Goal: Transaction & Acquisition: Download file/media

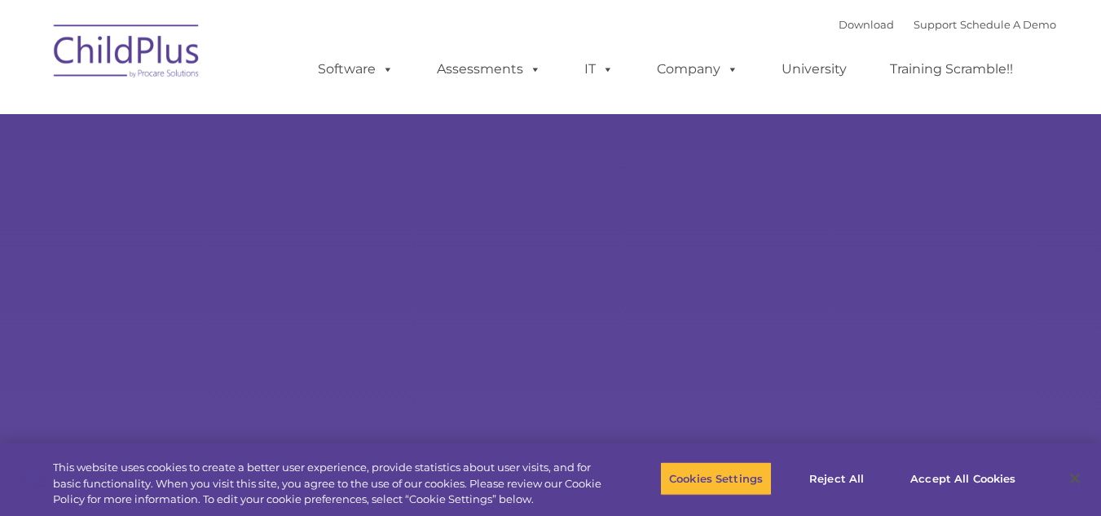
type input ""
select select "MEDIUM"
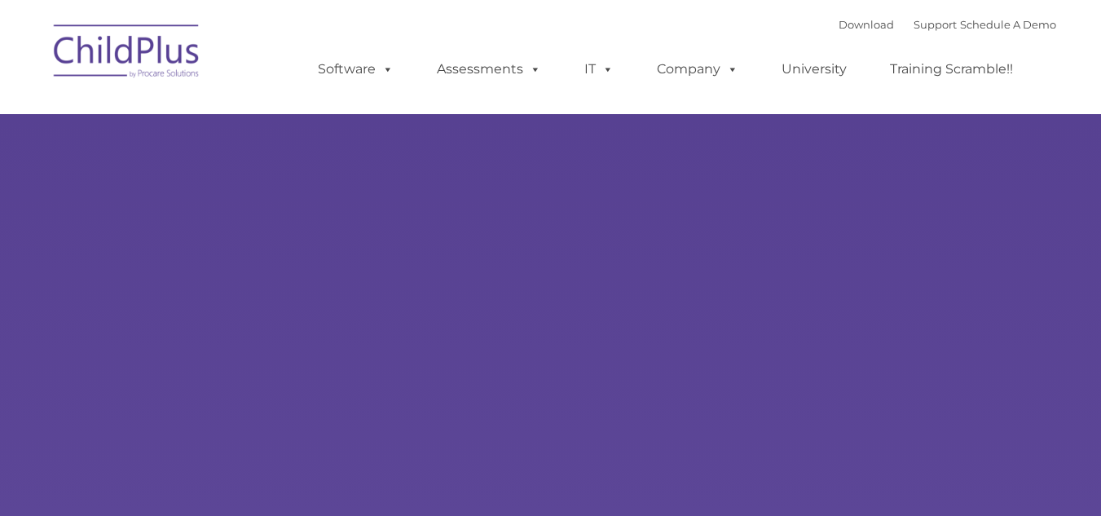
type input ""
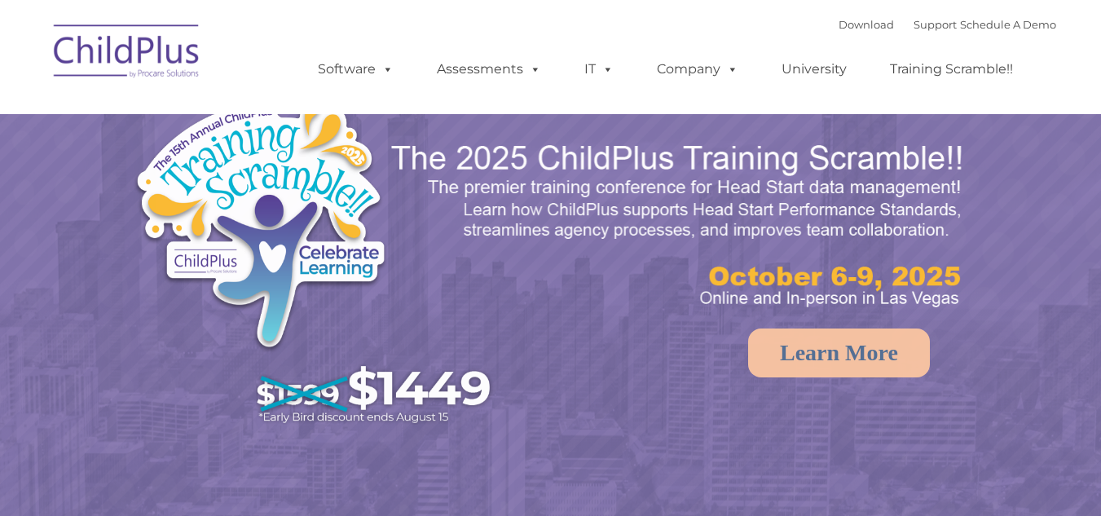
select select "MEDIUM"
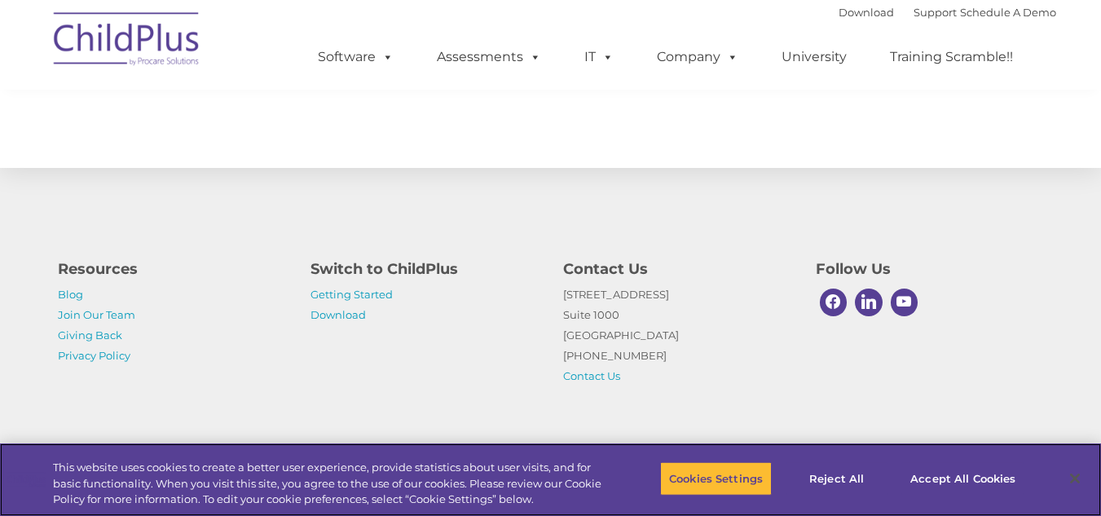
scroll to position [1604, 0]
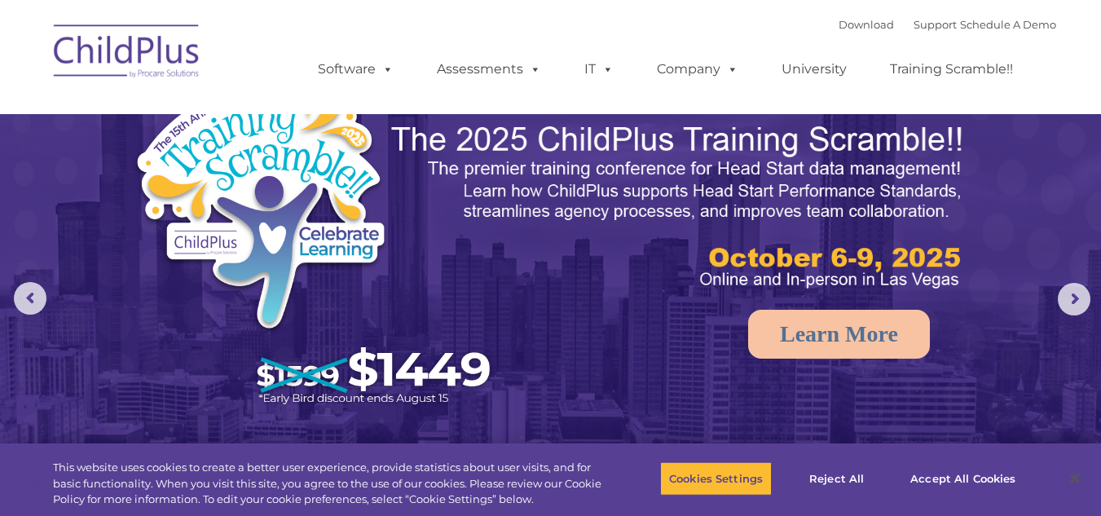
scroll to position [0, 0]
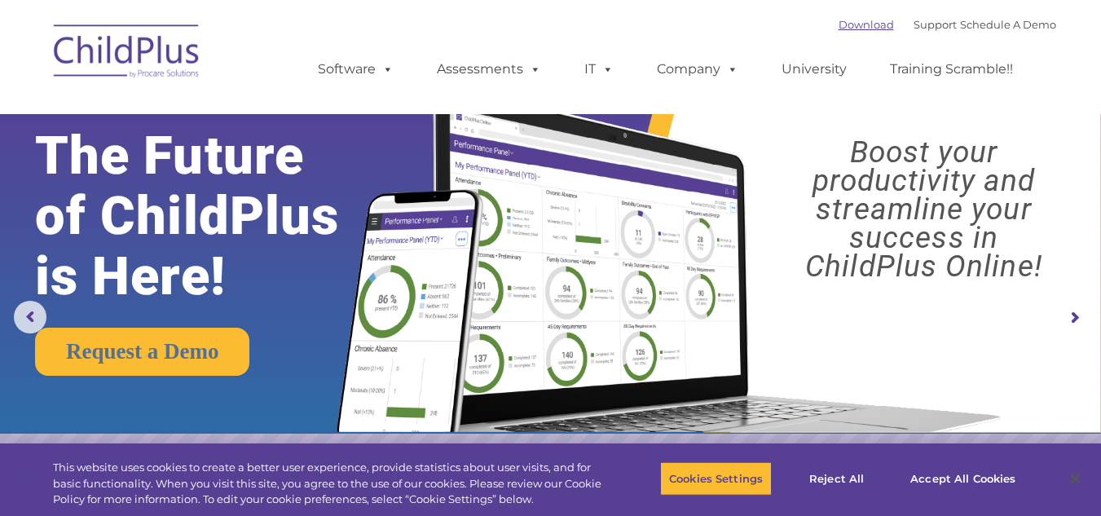
click at [844, 29] on link "Download" at bounding box center [866, 24] width 55 height 13
